Goal: Task Accomplishment & Management: Complete application form

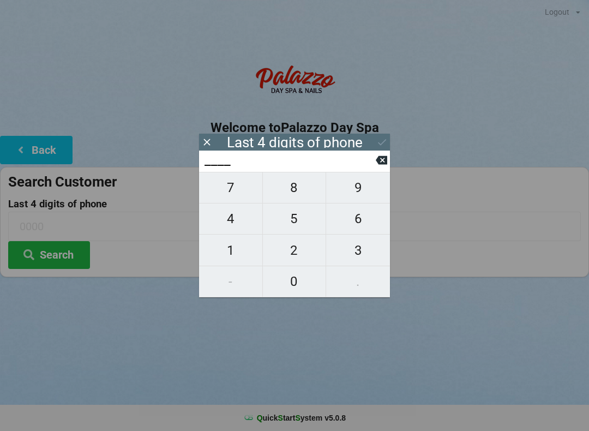
click at [302, 251] on span "2" at bounding box center [294, 250] width 63 height 23
type input "2___"
click at [295, 254] on span "2" at bounding box center [294, 250] width 63 height 23
type input "22__"
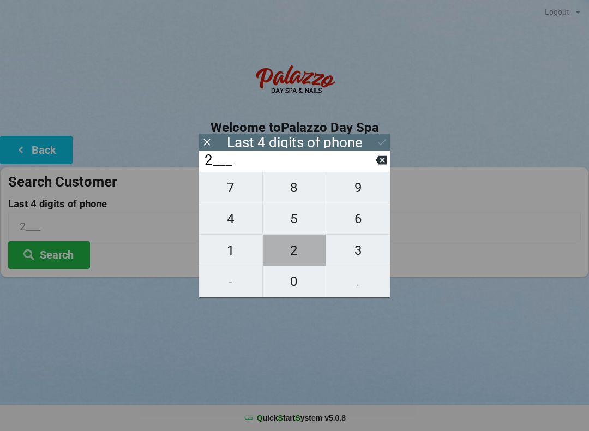
type input "22__"
click at [358, 224] on span "6" at bounding box center [358, 218] width 64 height 23
type input "226_"
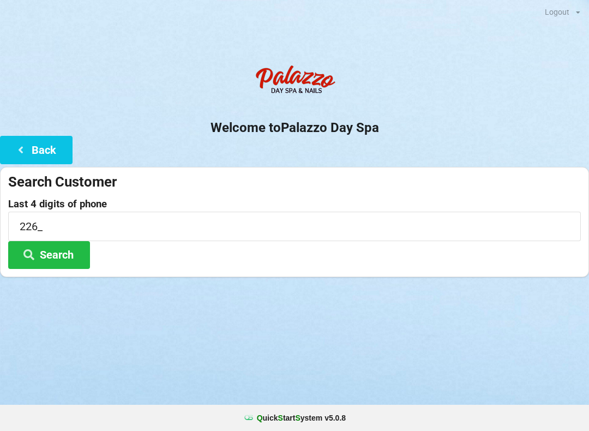
click at [288, 300] on div at bounding box center [294, 290] width 589 height 27
click at [93, 224] on input "226_" at bounding box center [294, 225] width 572 height 29
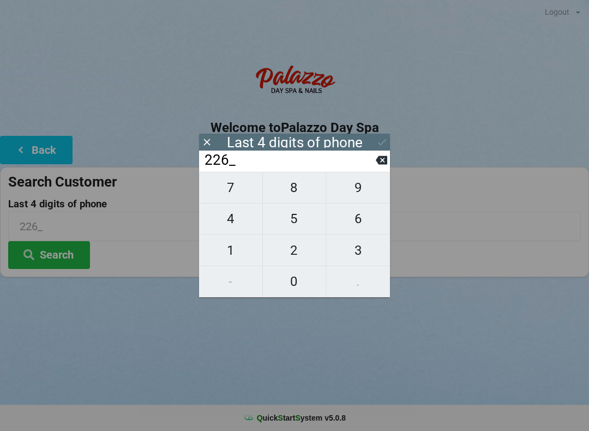
click at [291, 288] on span "0" at bounding box center [294, 281] width 63 height 23
type input "2260"
click at [380, 143] on icon at bounding box center [381, 141] width 11 height 11
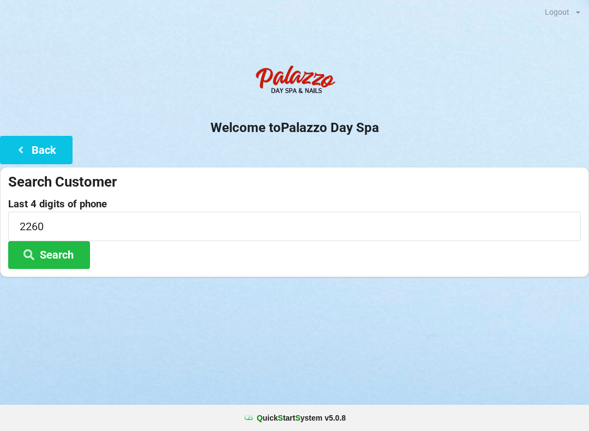
click at [68, 254] on button "Search" at bounding box center [49, 255] width 82 height 28
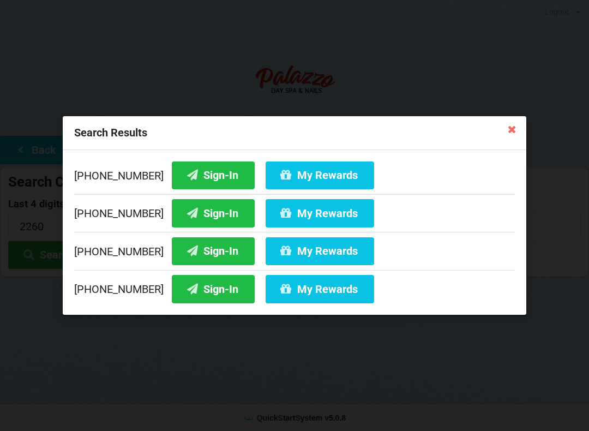
click at [204, 252] on button "Sign-In" at bounding box center [213, 251] width 83 height 28
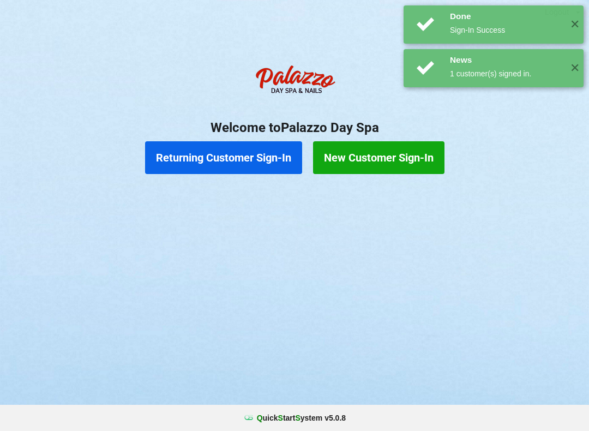
click at [387, 163] on button "New Customer Sign-In" at bounding box center [378, 157] width 131 height 33
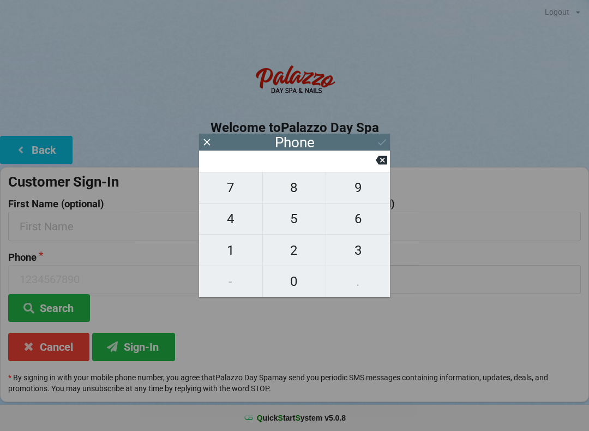
click at [243, 227] on span "4" at bounding box center [230, 218] width 63 height 23
type input "4"
click at [294, 286] on span "0" at bounding box center [294, 281] width 63 height 23
type input "40"
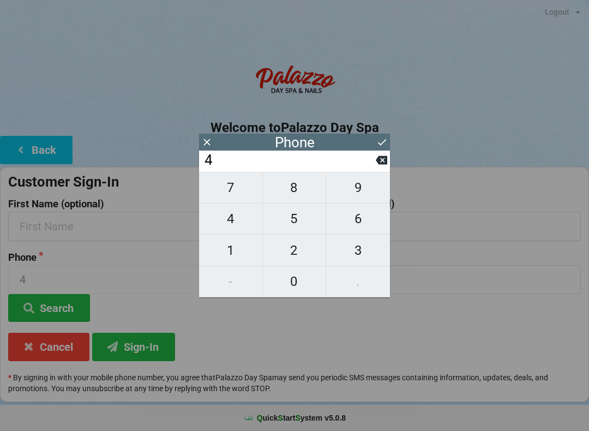
type input "40"
click at [228, 255] on span "1" at bounding box center [230, 250] width 63 height 23
type input "401"
click at [377, 165] on icon at bounding box center [380, 160] width 11 height 9
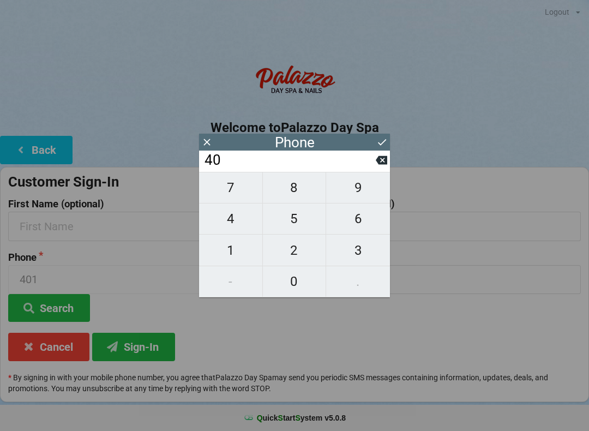
click at [238, 197] on span "7" at bounding box center [230, 187] width 63 height 23
type input "407"
click at [357, 198] on span "9" at bounding box center [358, 187] width 64 height 23
type input "4079"
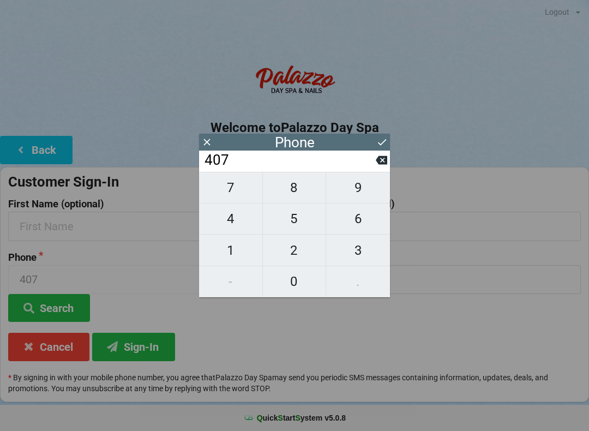
type input "4079"
click at [246, 251] on span "1" at bounding box center [230, 250] width 63 height 23
type input "40791"
click at [300, 246] on span "2" at bounding box center [294, 250] width 63 height 23
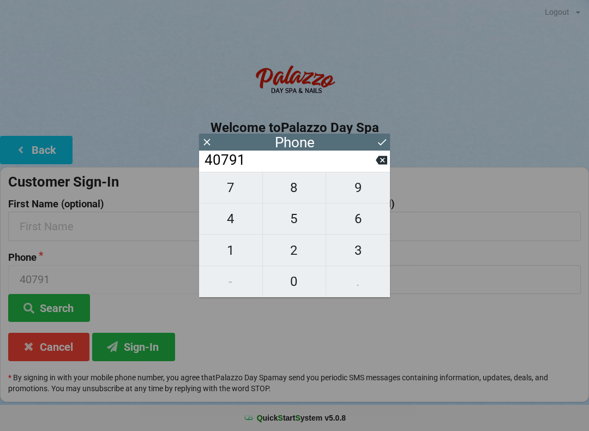
type input "407912"
click at [241, 197] on span "7" at bounding box center [230, 187] width 63 height 23
type input "4079127"
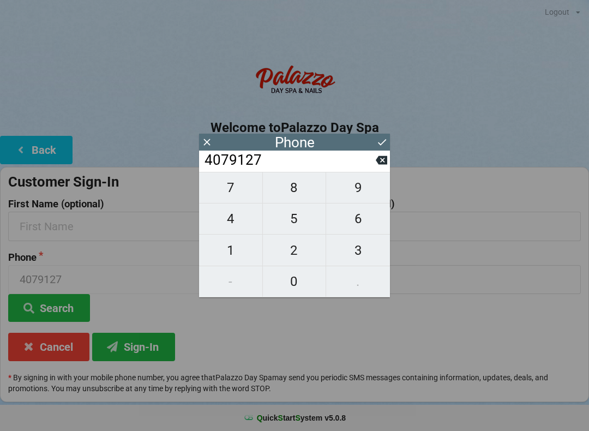
click at [350, 222] on span "6" at bounding box center [358, 218] width 64 height 23
type input "40791276"
click at [297, 253] on span "2" at bounding box center [294, 250] width 63 height 23
type input "407912762"
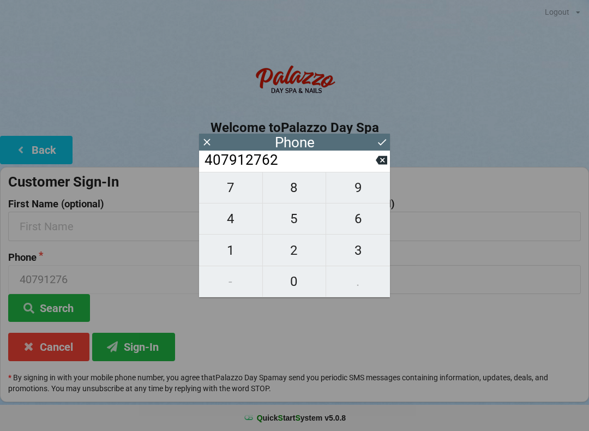
type input "407912762"
click at [244, 252] on span "1" at bounding box center [230, 250] width 63 height 23
type input "4079127621"
click at [386, 146] on icon at bounding box center [381, 141] width 11 height 11
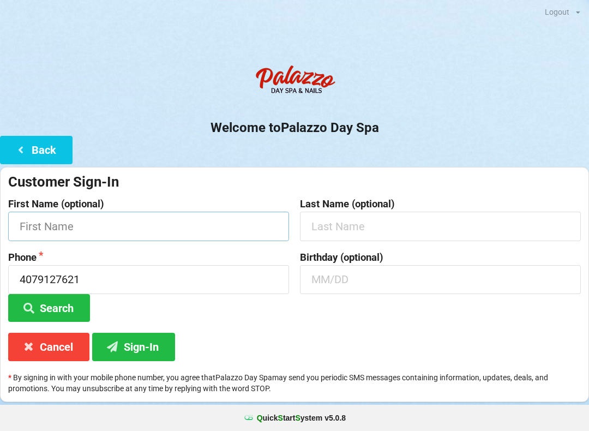
click at [85, 226] on input "text" at bounding box center [148, 225] width 281 height 29
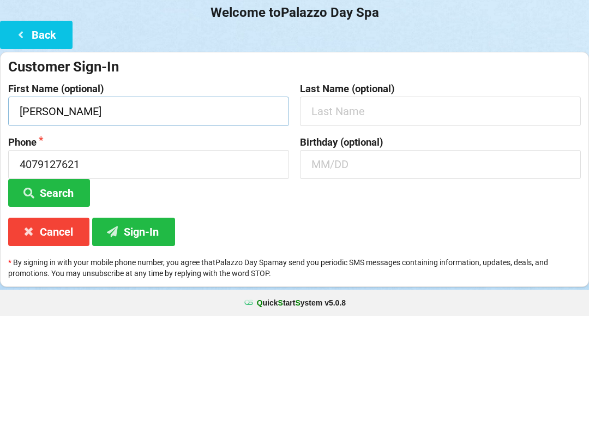
type input "[PERSON_NAME]"
click at [317, 265] on input "text" at bounding box center [440, 279] width 281 height 29
click at [248, 252] on label "Phone" at bounding box center [148, 257] width 281 height 11
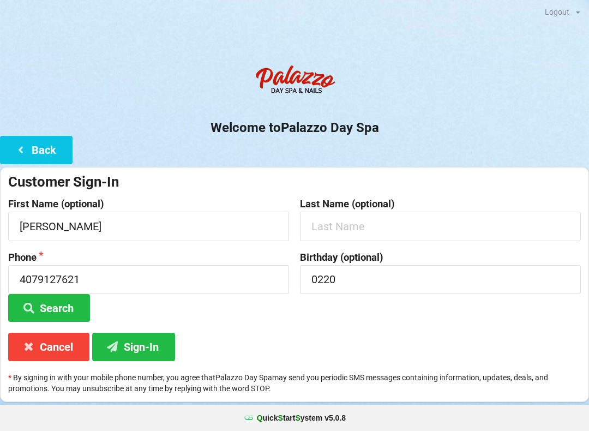
click at [69, 306] on button "Search" at bounding box center [49, 308] width 82 height 28
click at [149, 340] on button "Sign-In" at bounding box center [133, 346] width 83 height 28
click at [360, 277] on input "0220" at bounding box center [440, 279] width 281 height 29
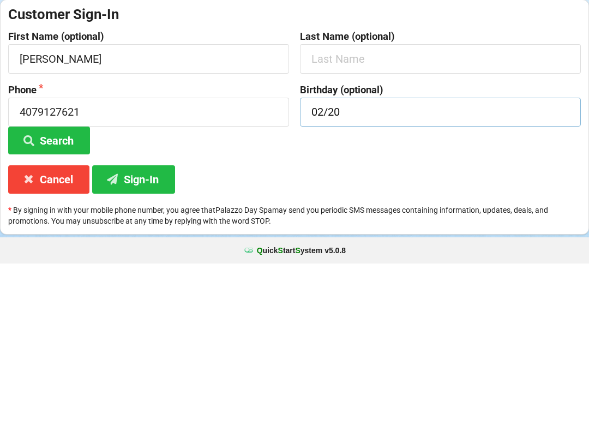
type input "02/20"
click at [148, 332] on button "Sign-In" at bounding box center [133, 346] width 83 height 28
